Goal: Task Accomplishment & Management: Manage account settings

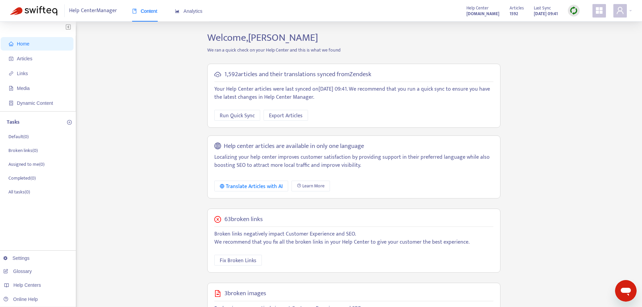
click at [596, 10] on icon "appstore" at bounding box center [599, 10] width 8 height 8
click at [637, 6] on div "Help Center Manager Content Analytics Help Center smartmlshelp.zendesk.com Arti…" at bounding box center [321, 11] width 642 height 22
click at [623, 14] on icon "user" at bounding box center [620, 10] width 7 height 7
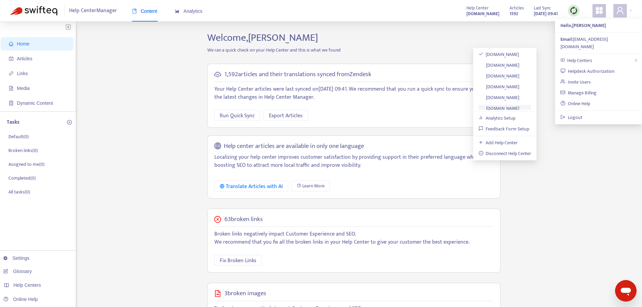
click at [515, 104] on link "membership.smartmls.com" at bounding box center [499, 108] width 41 height 8
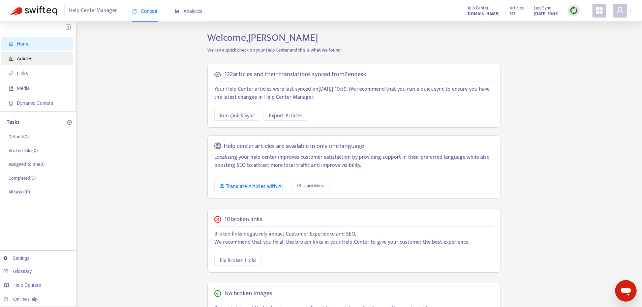
click at [20, 59] on span "Articles" at bounding box center [25, 58] width 16 height 5
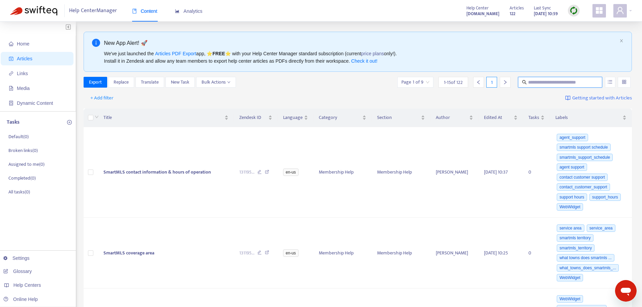
click at [531, 83] on input "text" at bounding box center [560, 82] width 65 height 7
type input "*******"
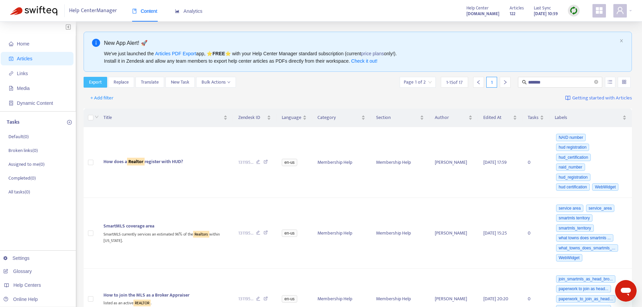
click at [92, 81] on span "Export" at bounding box center [95, 82] width 13 height 7
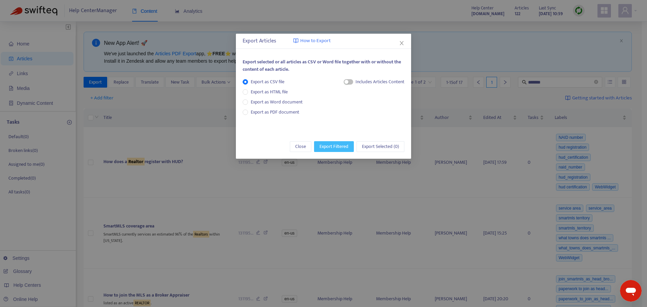
click at [334, 144] on span "Export Filtered" at bounding box center [334, 146] width 29 height 7
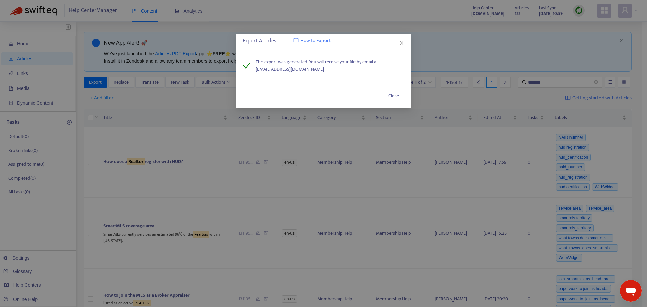
click at [388, 95] on button "Close" at bounding box center [394, 96] width 22 height 11
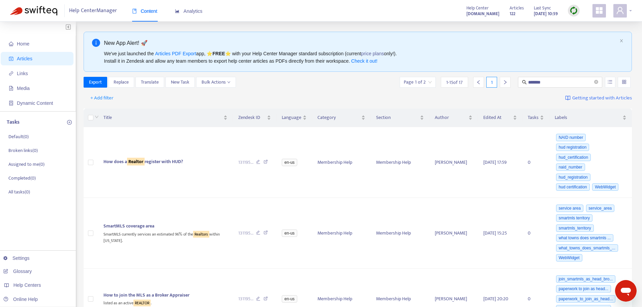
click at [621, 12] on icon "user" at bounding box center [620, 10] width 7 height 7
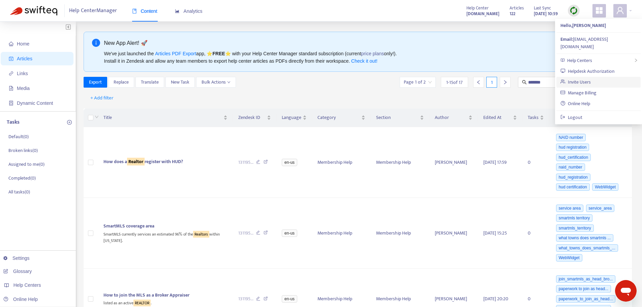
click at [576, 78] on link "Invite Users" at bounding box center [576, 82] width 30 height 8
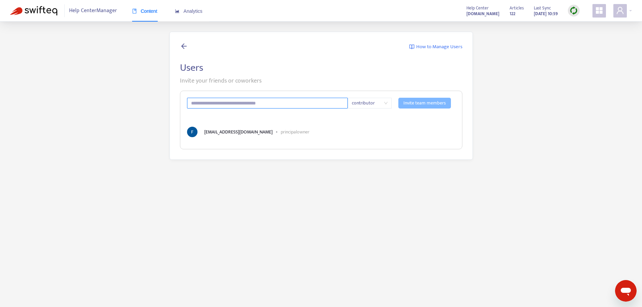
click at [196, 102] on input "text" at bounding box center [267, 103] width 161 height 11
type input "**********"
click at [386, 105] on span "contributor" at bounding box center [370, 103] width 36 height 10
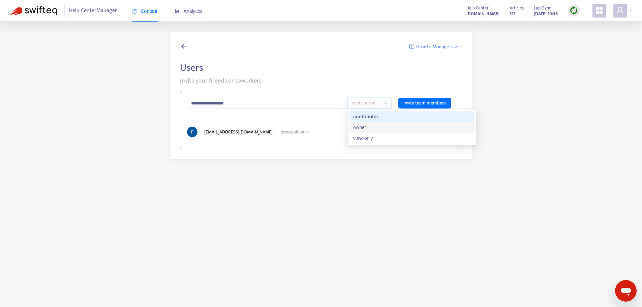
click at [362, 127] on div "owner" at bounding box center [411, 127] width 117 height 7
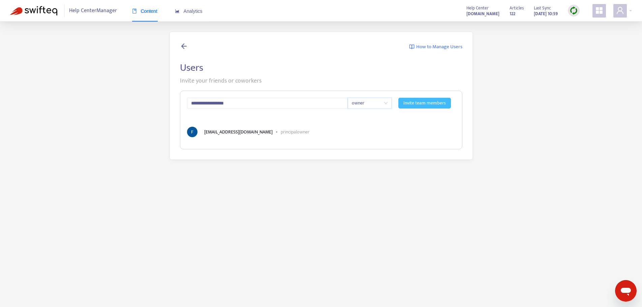
click at [423, 99] on button "Invite team members" at bounding box center [424, 103] width 53 height 11
